Goal: Task Accomplishment & Management: Manage account settings

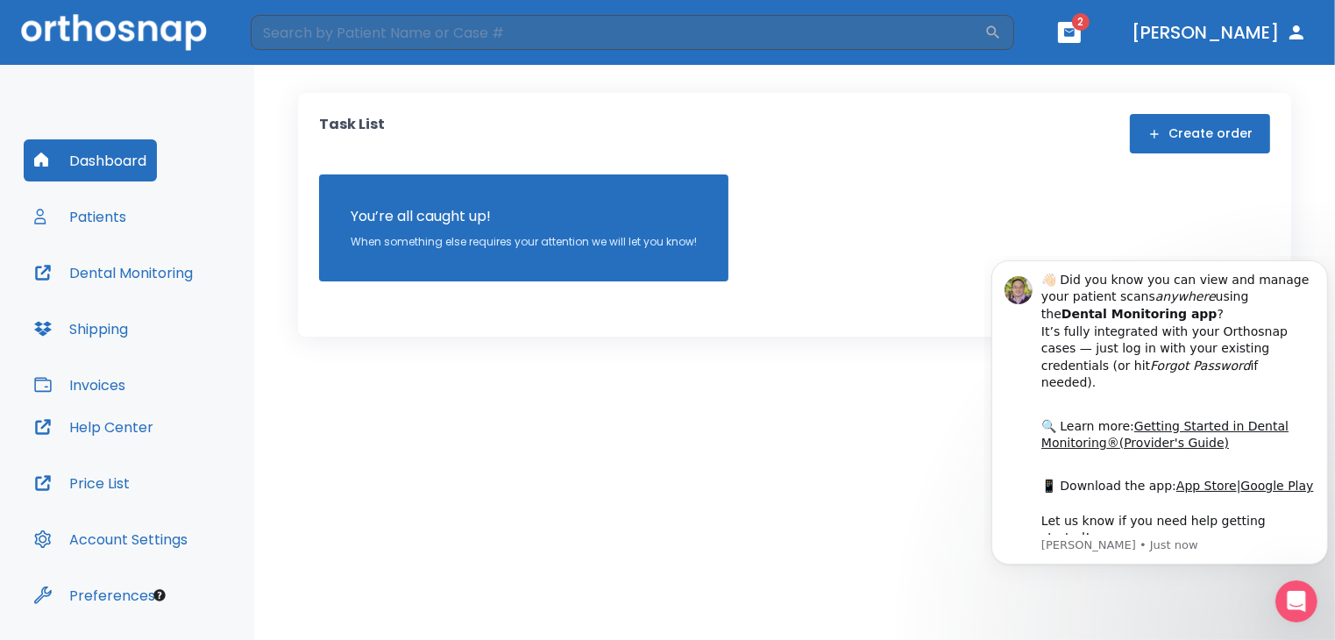
click at [1081, 34] on button "button" at bounding box center [1069, 32] width 23 height 21
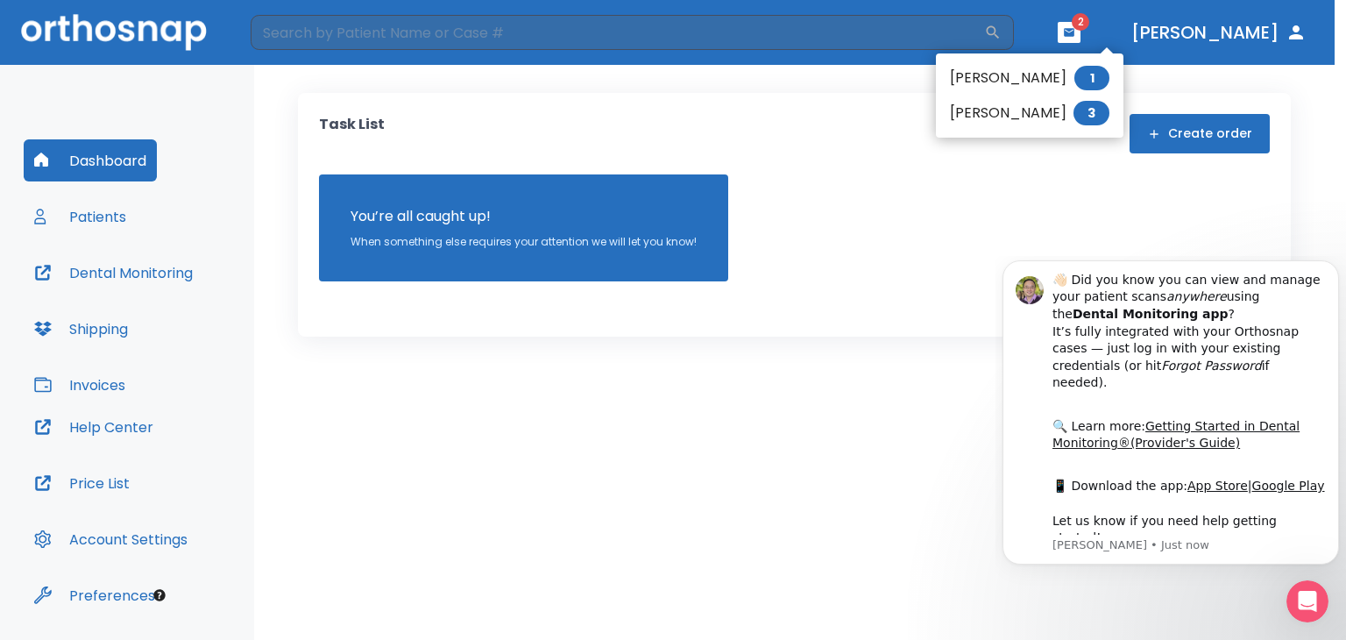
click at [1036, 106] on li "[PERSON_NAME] 3" at bounding box center [1030, 113] width 188 height 35
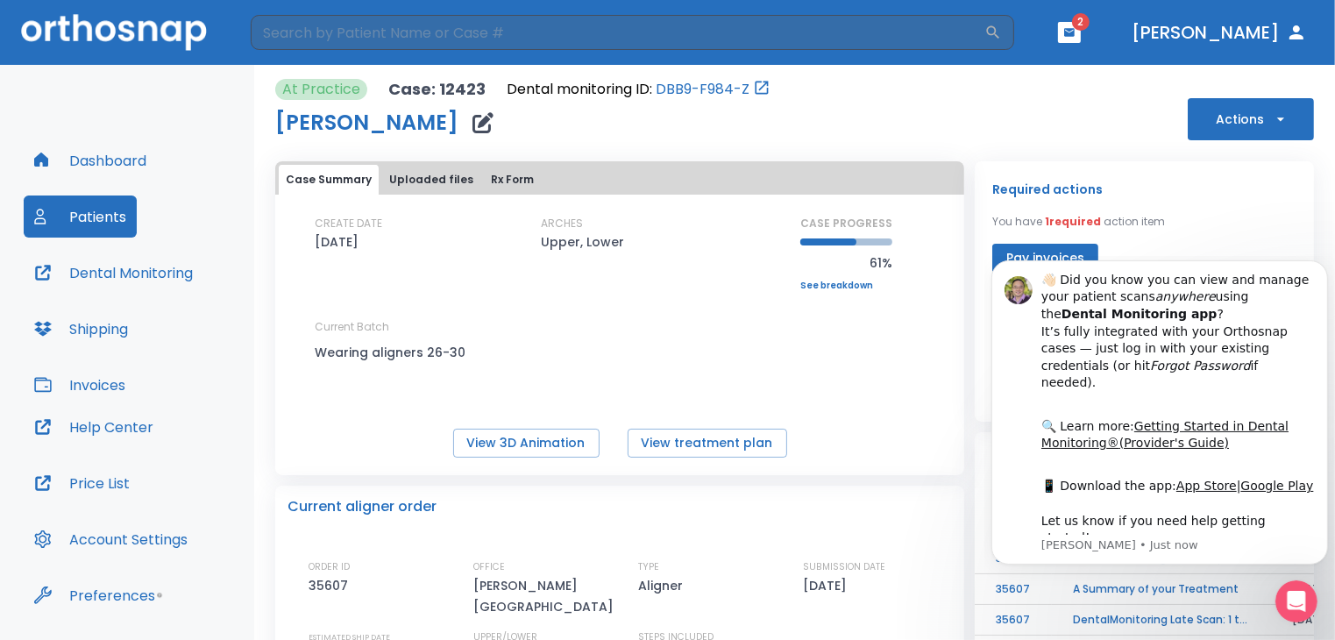
click at [1162, 230] on div "Required actions You have 1 required action item Pay invoices" at bounding box center [1144, 226] width 304 height 94
drag, startPoint x: 338, startPoint y: 25, endPoint x: 1129, endPoint y: 171, distance: 803.9
click at [1129, 171] on div "Required actions You have 1 required action item Pay invoices Upcoming Aligner …" at bounding box center [1144, 291] width 339 height 260
click at [1322, 276] on button "Dismiss notification" at bounding box center [1321, 264] width 23 height 23
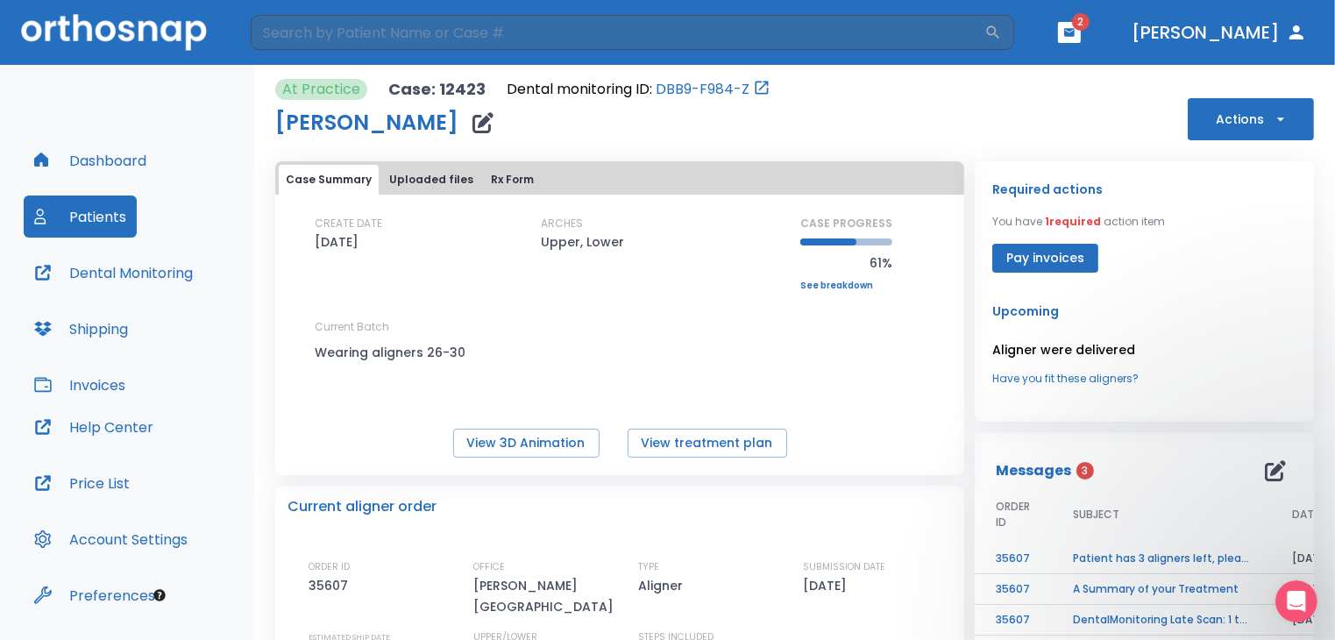
click at [1103, 554] on td "Patient has 3 aligners left, please order next set!" at bounding box center [1161, 558] width 219 height 31
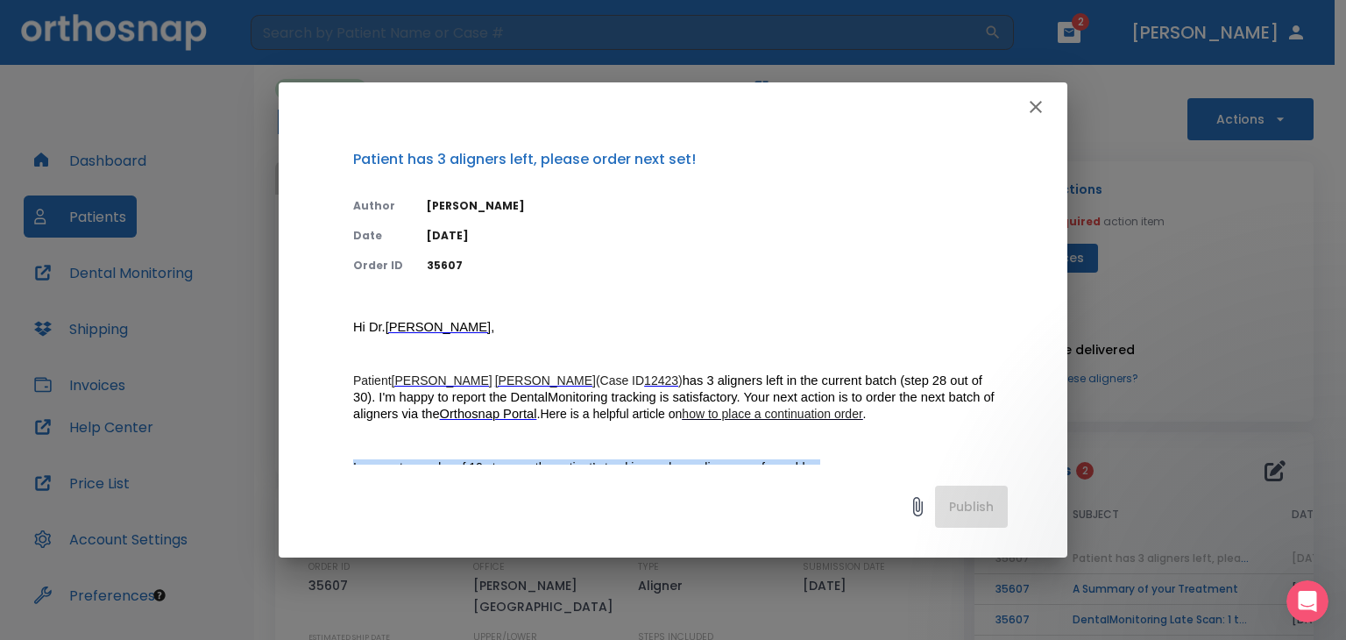
scroll to position [11, 0]
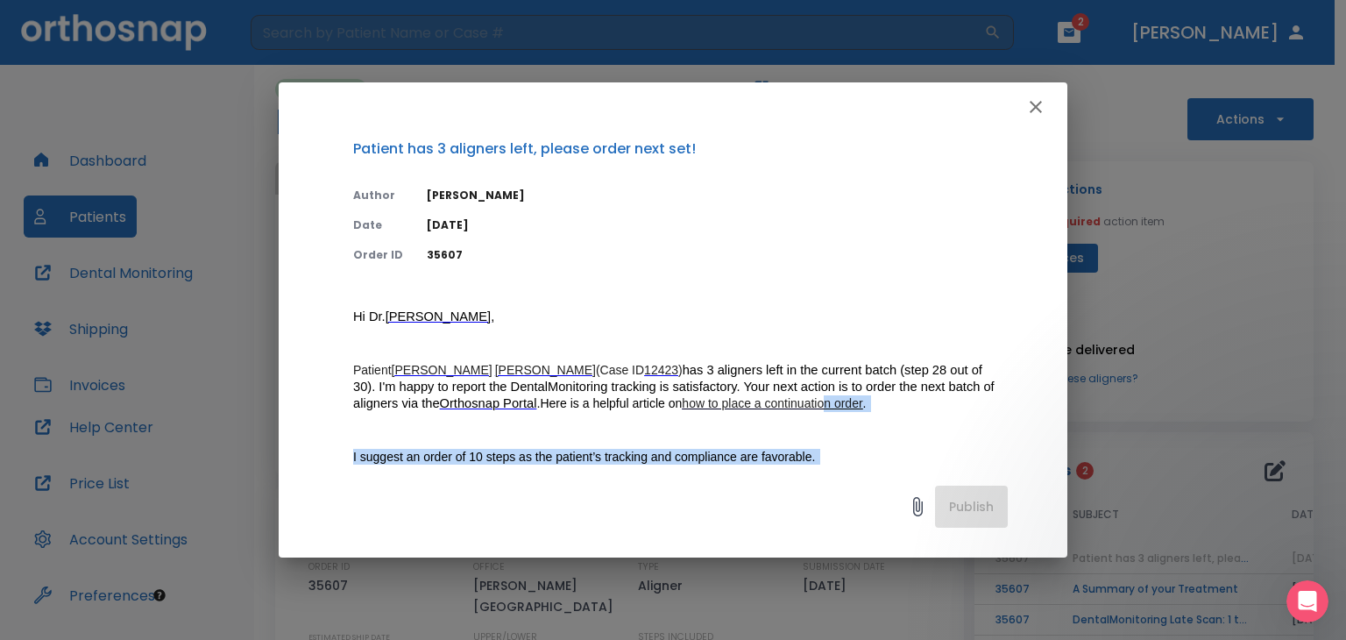
drag, startPoint x: 1103, startPoint y: 554, endPoint x: 740, endPoint y: 401, distance: 394.8
click at [740, 401] on div "Patient has 3 aligners left, please order next set! Author [PERSON_NAME] Date […" at bounding box center [673, 320] width 1346 height 640
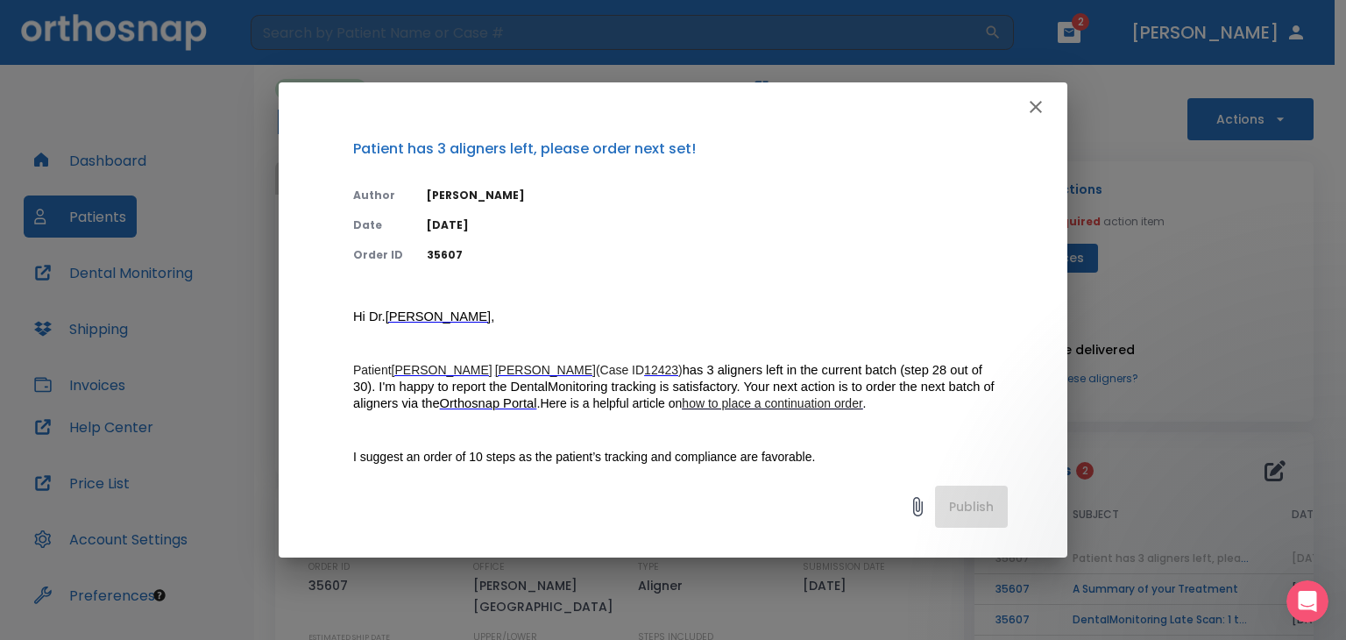
click at [792, 263] on div "Patient has 3 aligners left, please order next set! Author [PERSON_NAME] Date […" at bounding box center [673, 297] width 789 height 333
